Goal: Find specific page/section

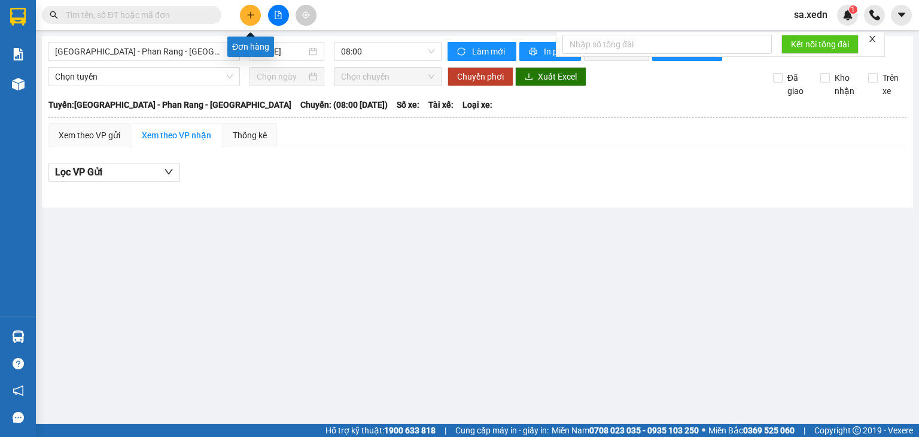
click at [258, 13] on button at bounding box center [250, 15] width 21 height 21
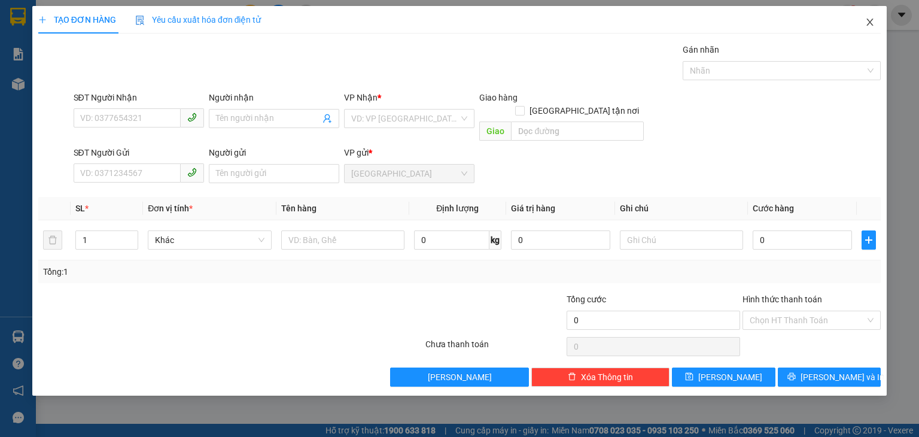
click at [861, 25] on span "Close" at bounding box center [870, 23] width 34 height 34
